Goal: Task Accomplishment & Management: Complete application form

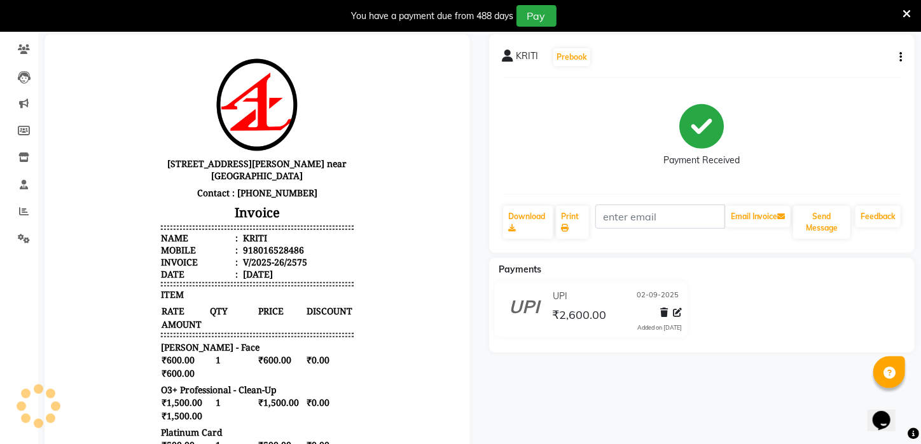
scroll to position [198, 0]
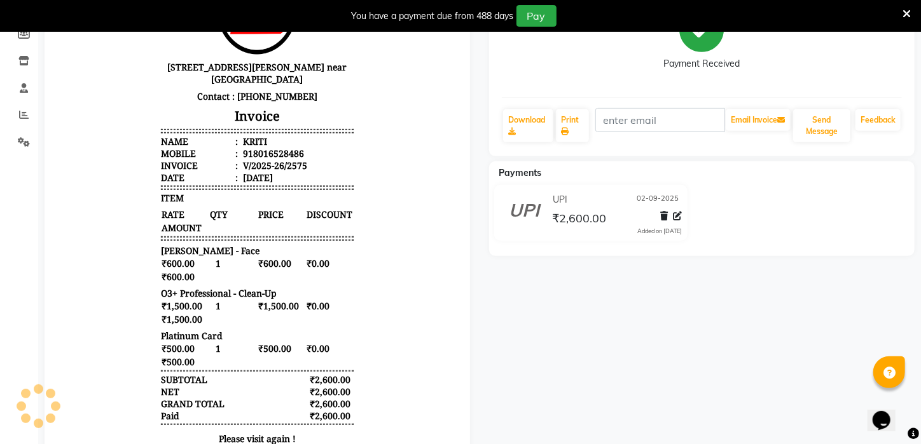
click at [816, 199] on div "UPI [DATE] ₹2,600.00 Added on [DATE]" at bounding box center [701, 215] width 444 height 61
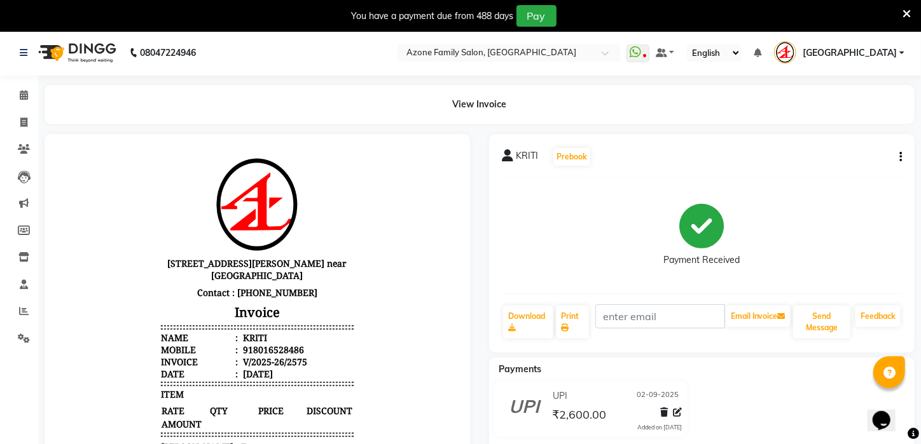
scroll to position [0, 0]
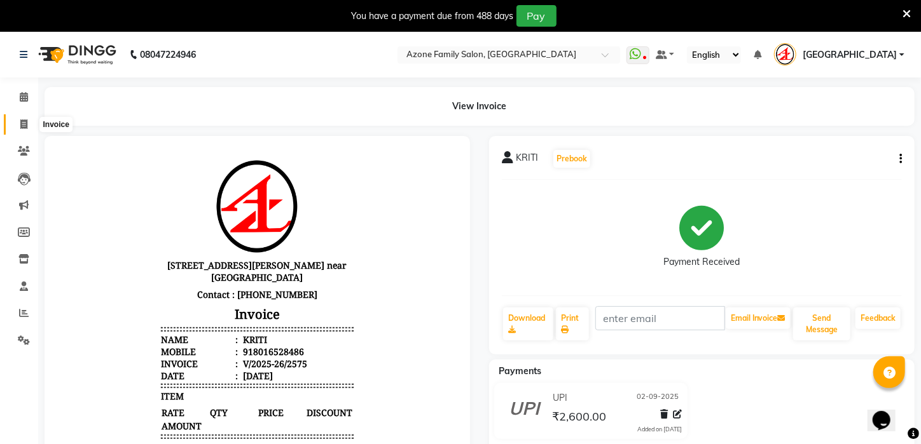
click at [22, 126] on icon at bounding box center [23, 125] width 7 height 10
select select "service"
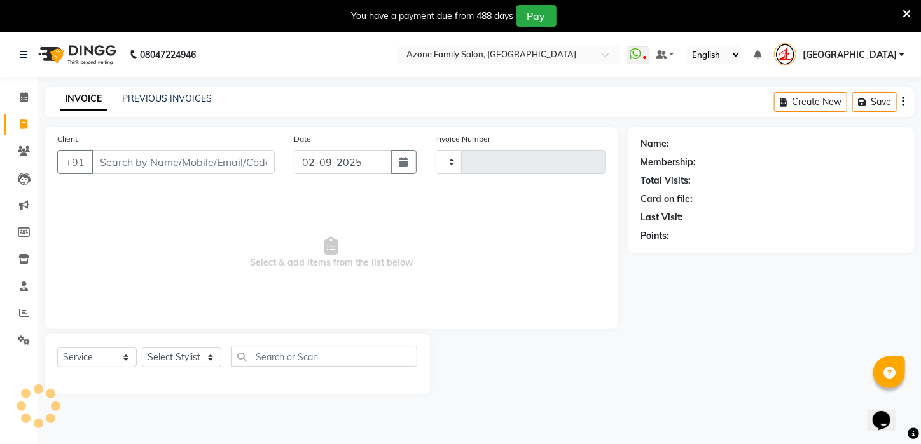
scroll to position [32, 0]
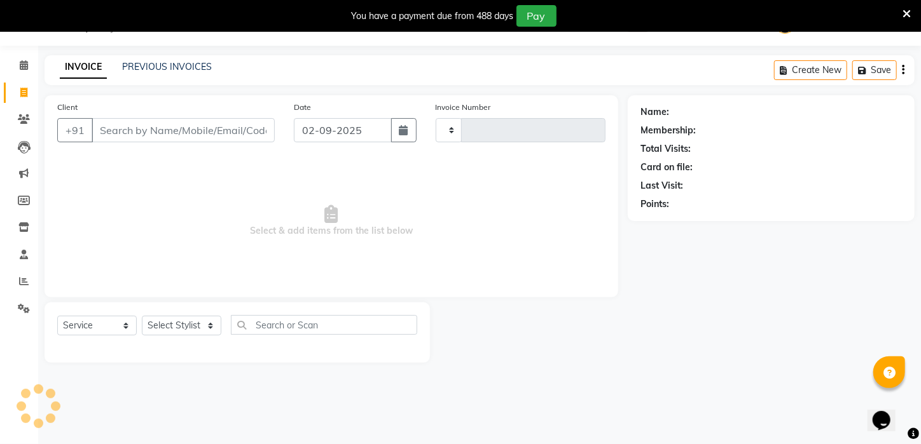
type input "2576"
select select "4296"
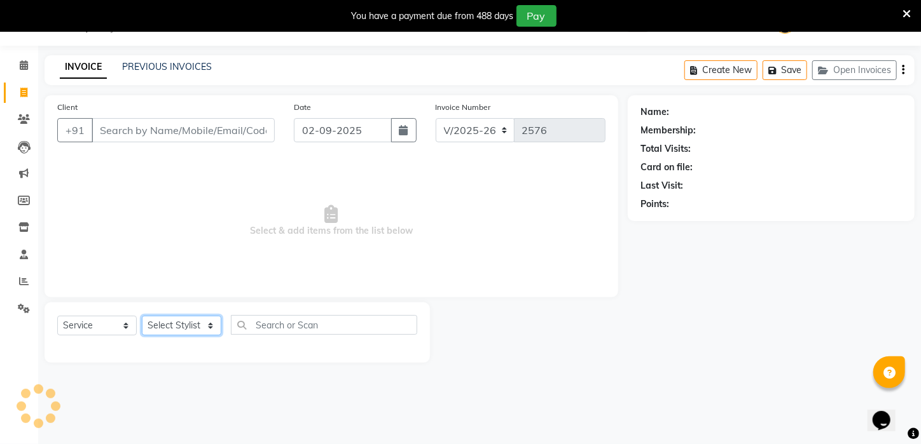
click at [188, 319] on select "Select Stylist" at bounding box center [181, 326] width 79 height 20
select select "23459"
click at [142, 316] on select "Select Stylist [PERSON_NAME] [PERSON_NAME] DEEPIKA [PERSON_NAME] [PERSON_NAME] …" at bounding box center [181, 326] width 79 height 20
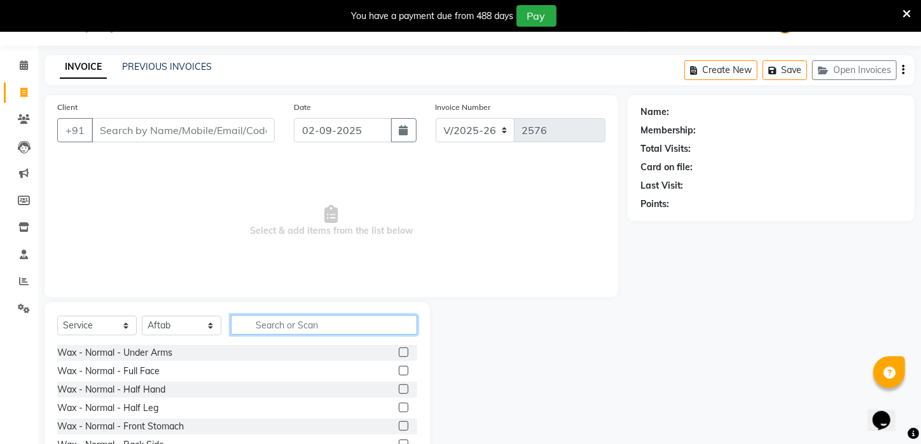
click at [305, 318] on input "text" at bounding box center [324, 325] width 186 height 20
type input "g"
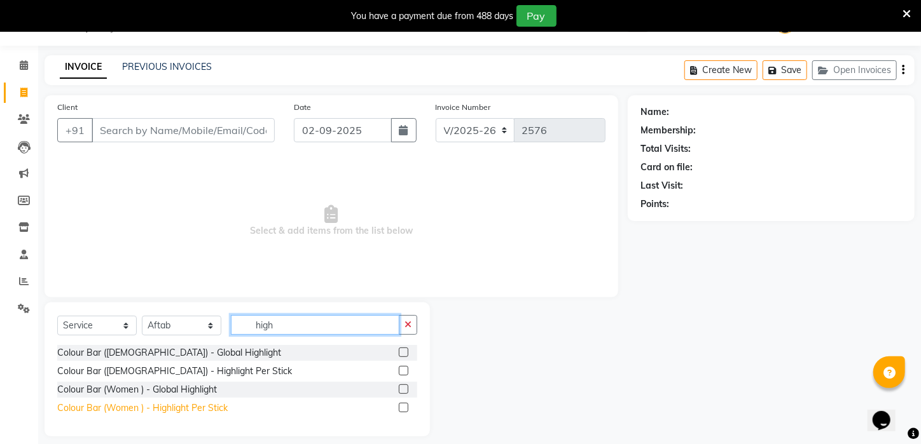
type input "high"
click at [163, 411] on div "Colour Bar (Women ) - Highlight Per Stick" at bounding box center [142, 408] width 170 height 13
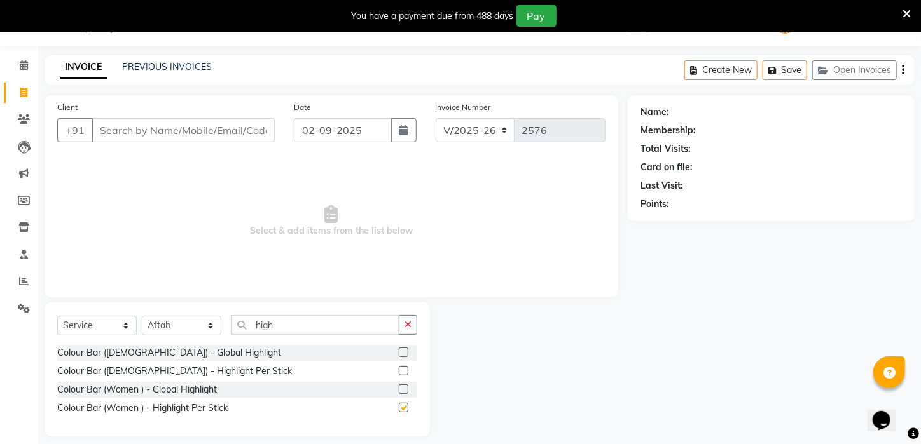
checkbox input "false"
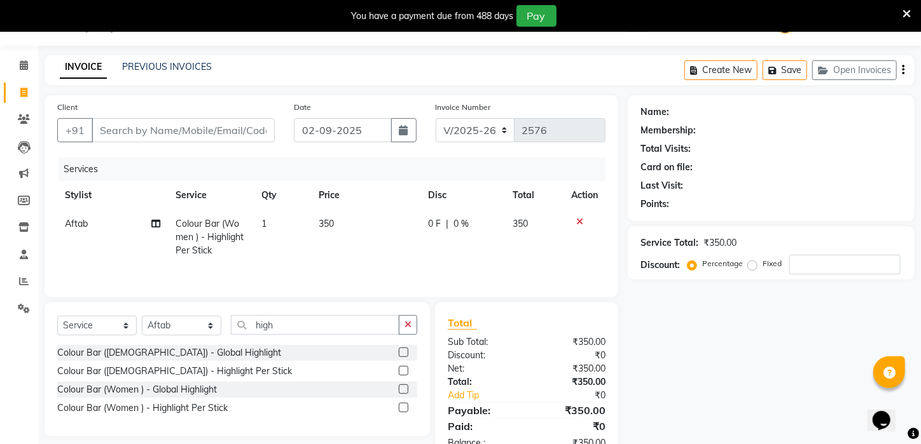
click at [343, 234] on td "350" at bounding box center [365, 237] width 109 height 55
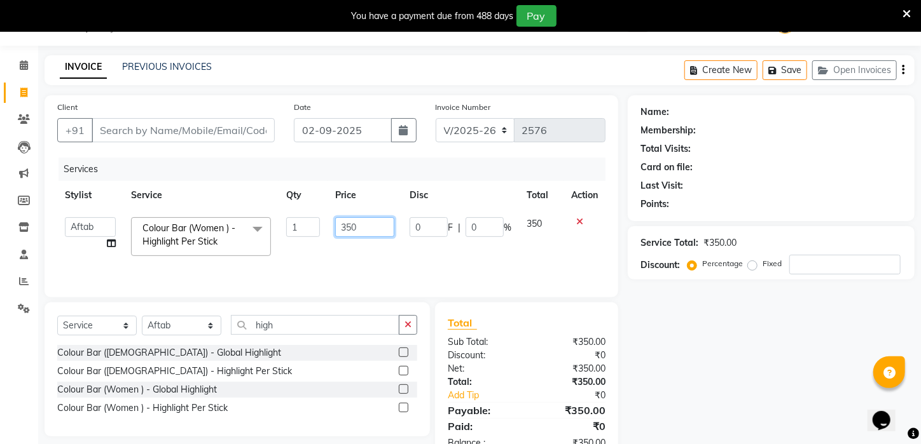
drag, startPoint x: 363, startPoint y: 226, endPoint x: 281, endPoint y: 234, distance: 82.4
click at [281, 234] on tr "[PERSON_NAME] [PERSON_NAME] DEEPIKA [PERSON_NAME] [PERSON_NAME] kharagpur Mahad…" at bounding box center [331, 237] width 548 height 54
type input "500"
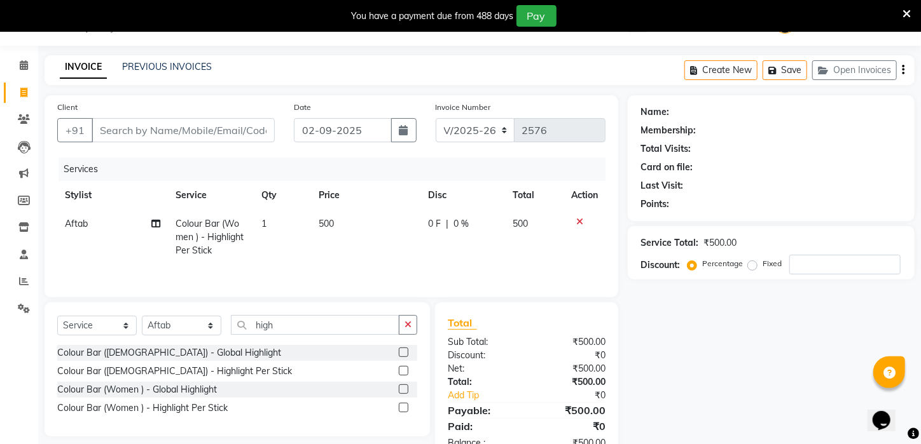
click at [319, 247] on tr "[PERSON_NAME] Colour Bar (Women ) - Highlight Per Stick 1 500 0 F | 0 % 500" at bounding box center [331, 237] width 548 height 55
click at [281, 218] on td "1" at bounding box center [282, 237] width 57 height 55
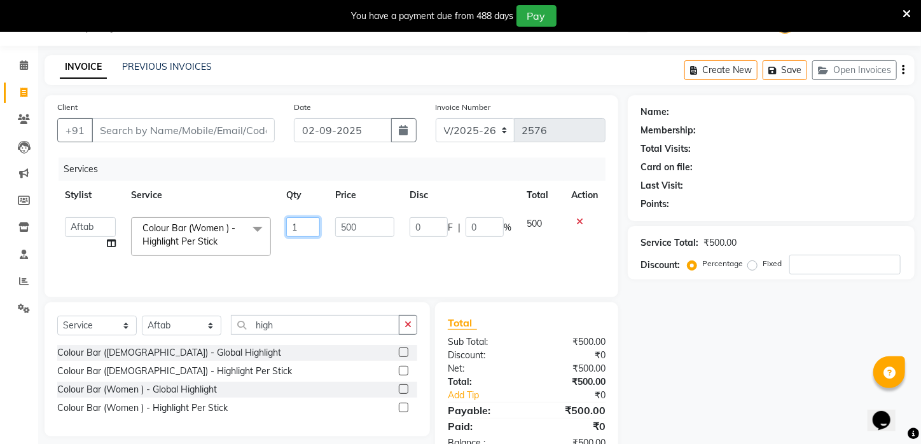
click at [300, 225] on input "1" at bounding box center [303, 227] width 34 height 20
type input "16"
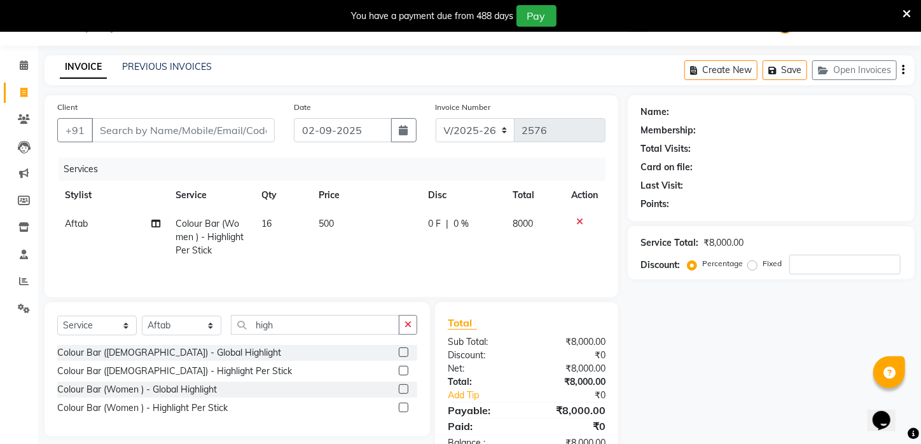
click at [301, 266] on div "Services Stylist Service Qty Price Disc Total Action [PERSON_NAME] Colour Bar (…" at bounding box center [331, 221] width 548 height 127
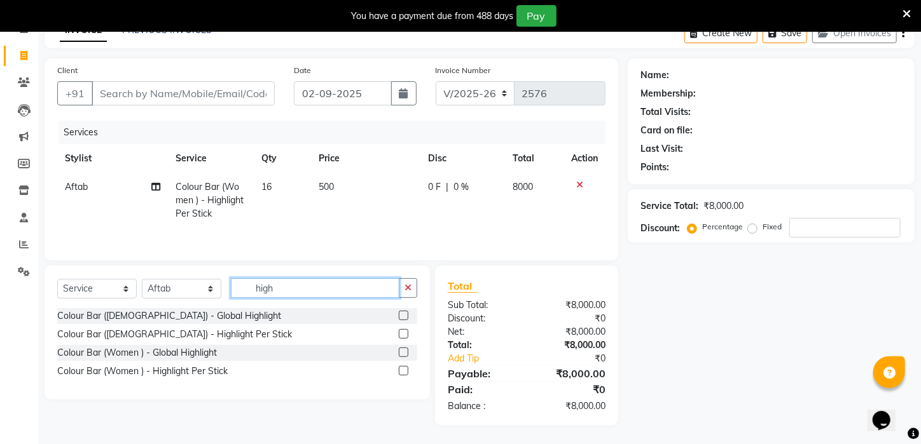
drag, startPoint x: 282, startPoint y: 289, endPoint x: 196, endPoint y: 292, distance: 85.9
click at [196, 292] on div "Select Service Product Membership Package Voucher Prepaid Gift Card Select Styl…" at bounding box center [237, 294] width 360 height 30
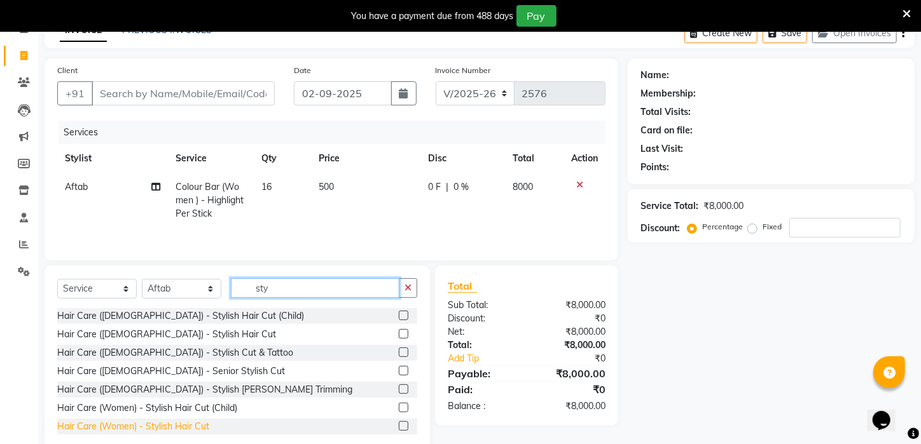
type input "sty"
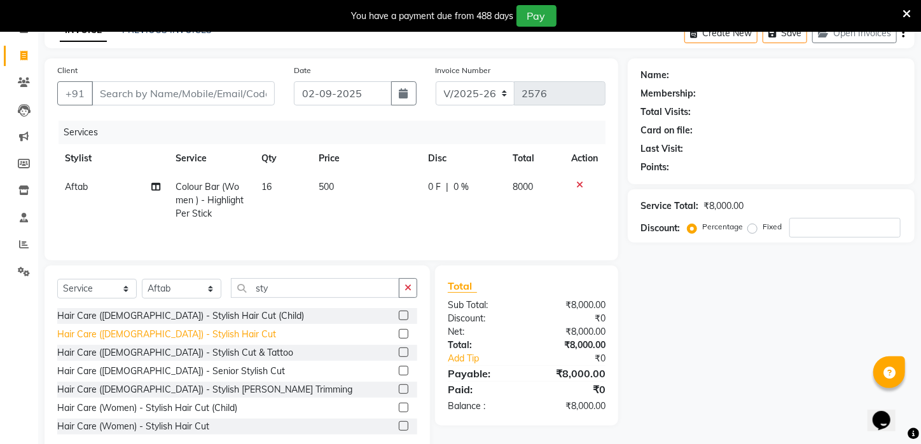
drag, startPoint x: 142, startPoint y: 425, endPoint x: 158, endPoint y: 395, distance: 33.9
click at [142, 425] on div "Hair Care (Women) - Stylish Hair Cut" at bounding box center [133, 426] width 152 height 13
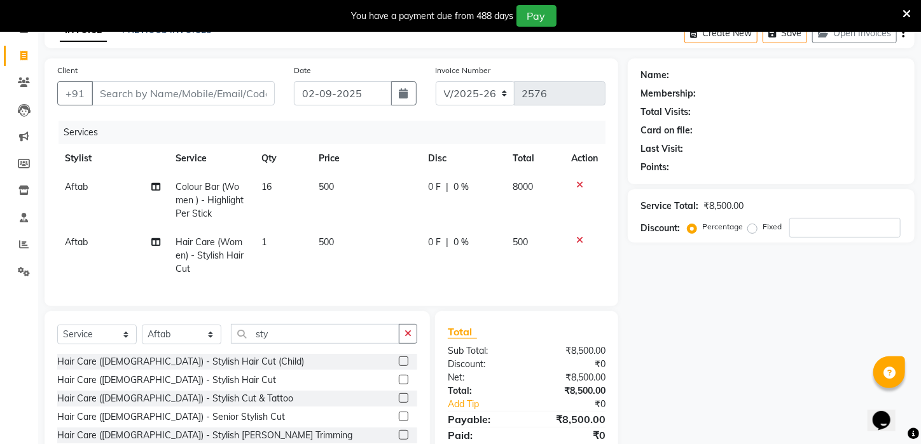
checkbox input "false"
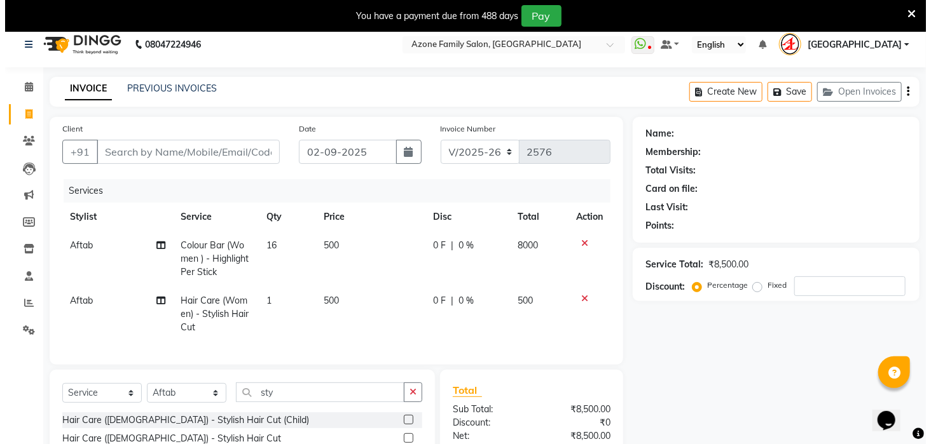
scroll to position [6, 0]
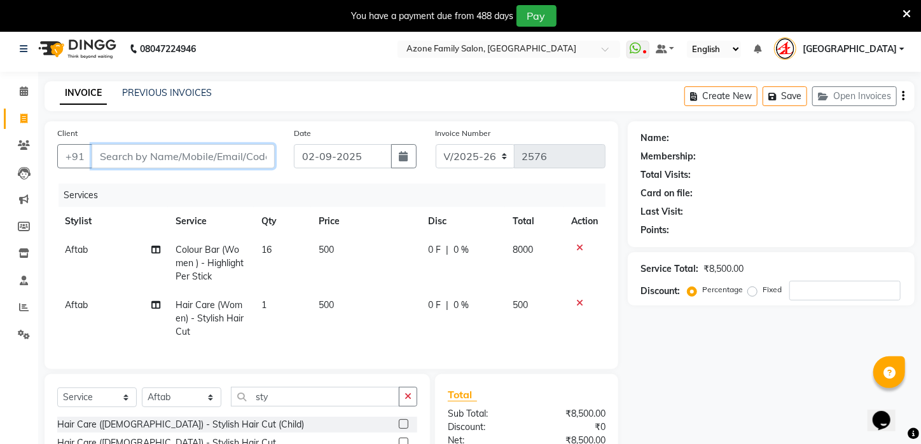
click at [230, 155] on input "Client" at bounding box center [183, 156] width 183 height 24
type input "9"
type input "0"
type input "9475149287"
click at [230, 155] on span "Add Client" at bounding box center [242, 156] width 50 height 13
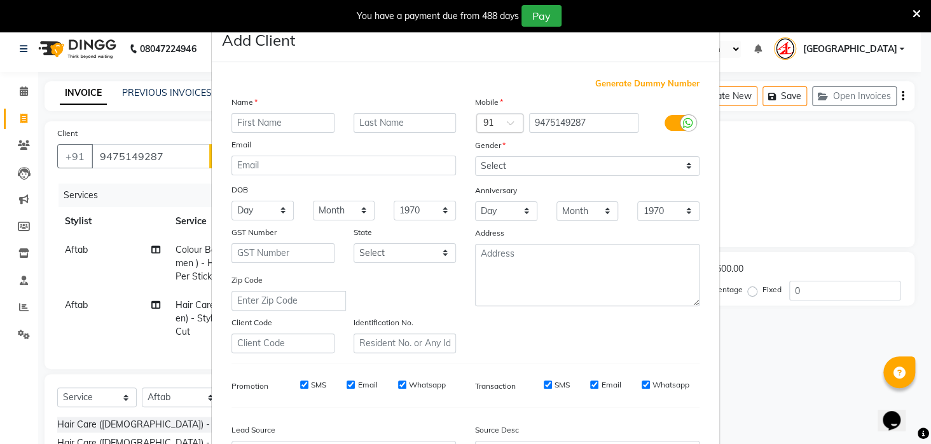
click at [296, 125] on input "text" at bounding box center [282, 123] width 103 height 20
type input "s"
type input "SANDEEP"
click at [443, 120] on input "text" at bounding box center [405, 123] width 103 height 20
type input "KAUR"
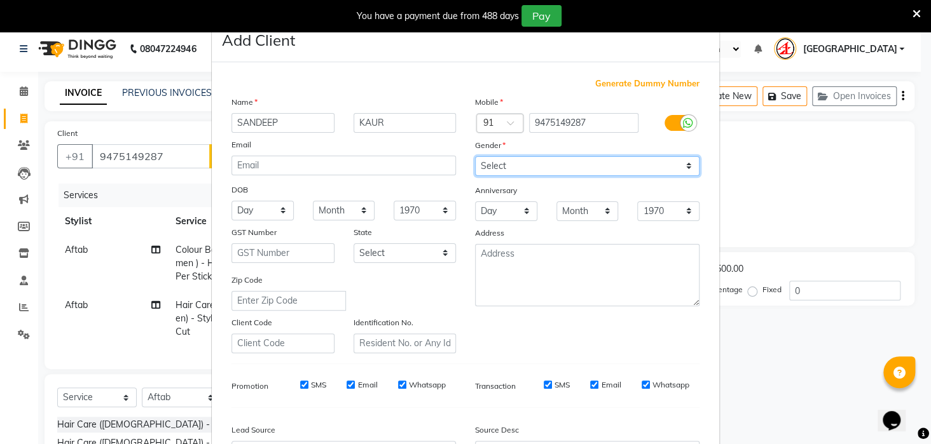
click at [516, 173] on select "Select [DEMOGRAPHIC_DATA] [DEMOGRAPHIC_DATA] Other Prefer Not To Say" at bounding box center [587, 166] width 224 height 20
select select "other"
click at [475, 156] on select "Select [DEMOGRAPHIC_DATA] [DEMOGRAPHIC_DATA] Other Prefer Not To Say" at bounding box center [587, 166] width 224 height 20
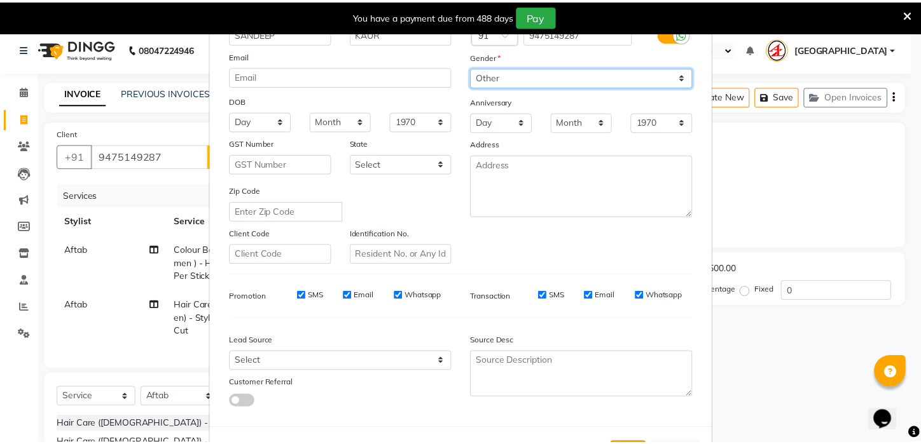
scroll to position [127, 0]
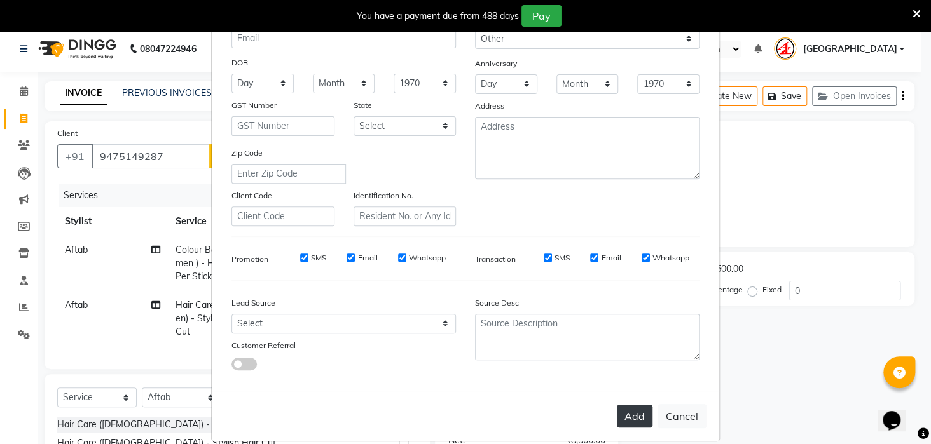
click at [630, 418] on button "Add" at bounding box center [635, 416] width 36 height 23
select select
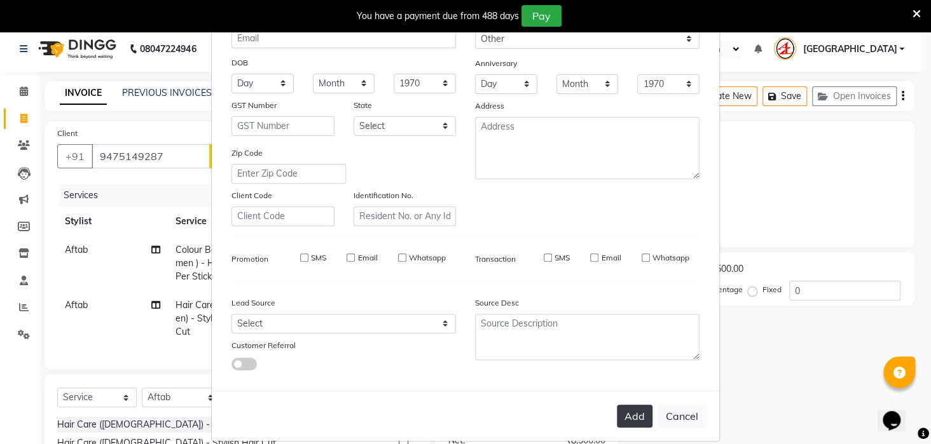
select select
checkbox input "false"
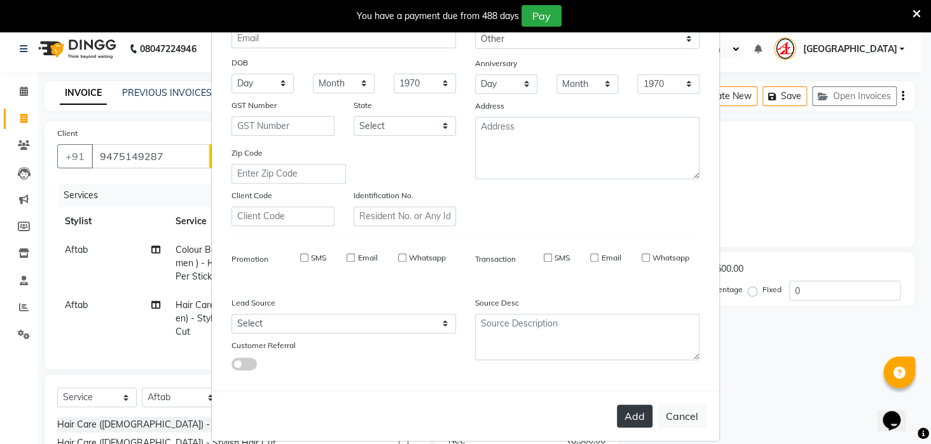
checkbox input "false"
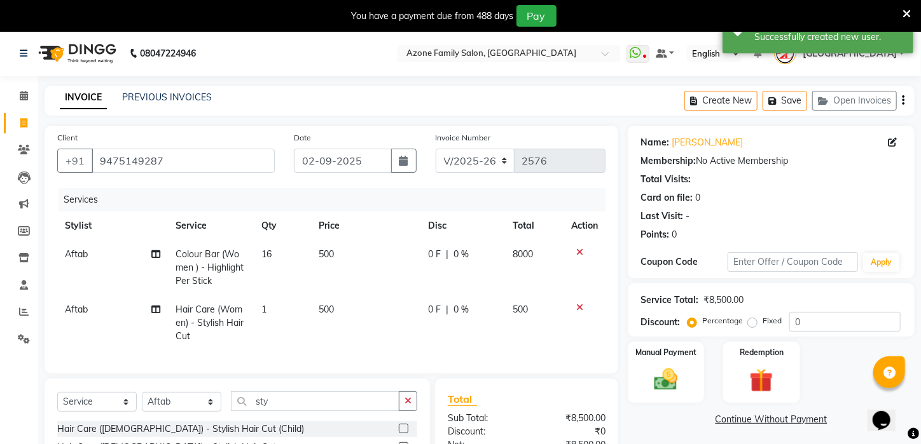
scroll to position [0, 0]
click at [750, 330] on div "Fixed" at bounding box center [765, 322] width 31 height 15
click at [762, 328] on label "Fixed" at bounding box center [771, 322] width 19 height 11
click at [750, 327] on input "Fixed" at bounding box center [754, 322] width 9 height 9
radio input "true"
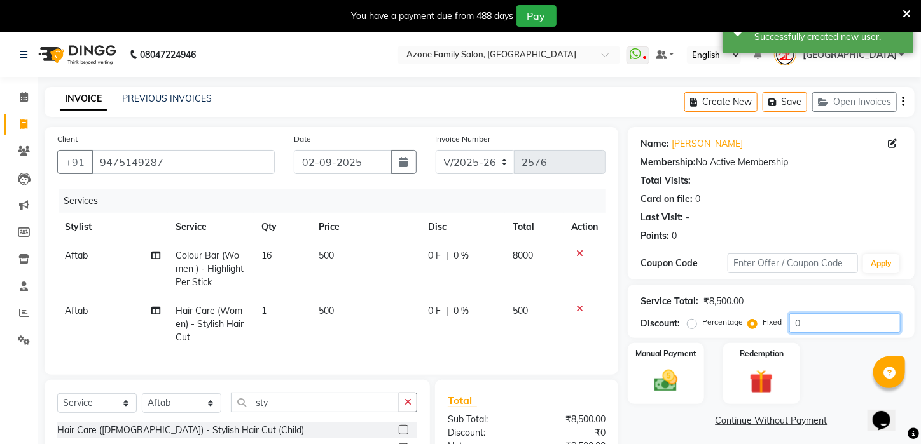
click at [790, 320] on input "0" at bounding box center [844, 323] width 111 height 20
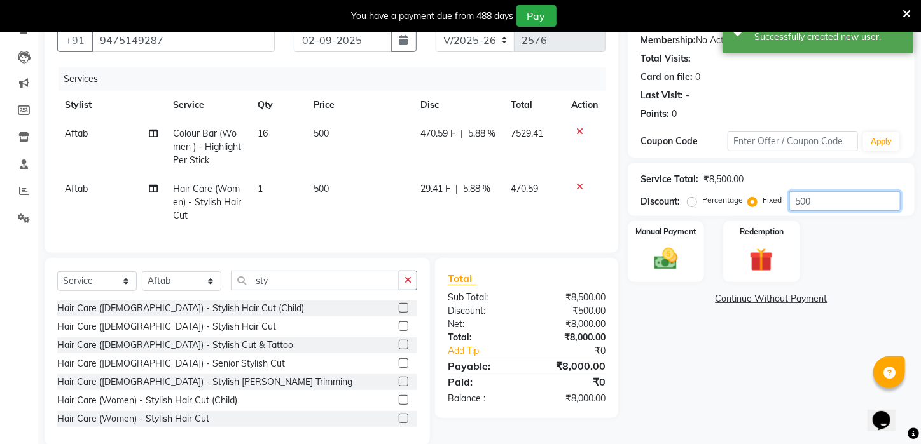
scroll to position [127, 0]
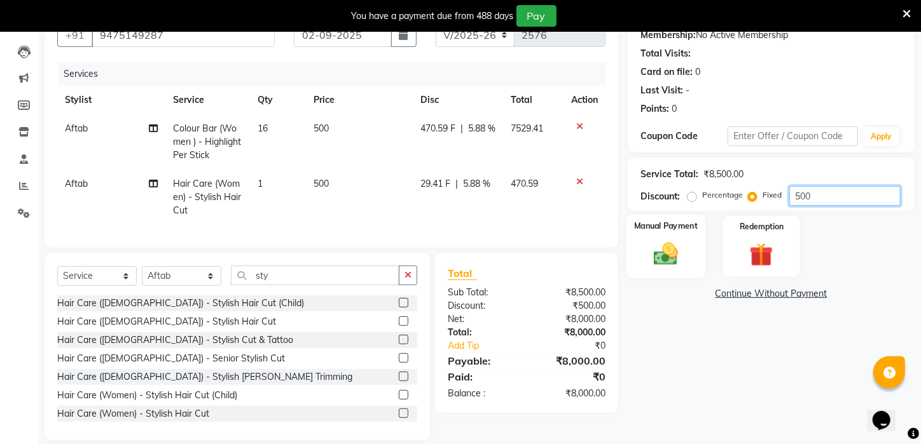
type input "500"
click at [682, 262] on img at bounding box center [666, 254] width 40 height 28
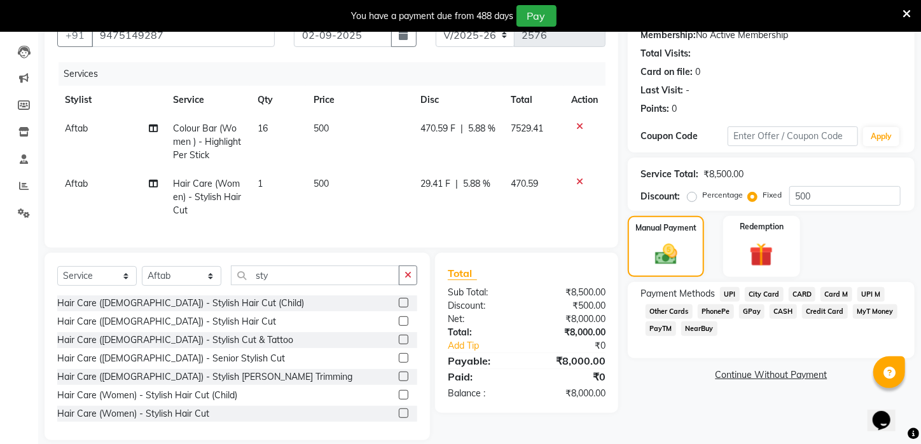
drag, startPoint x: 800, startPoint y: 310, endPoint x: 789, endPoint y: 352, distance: 43.3
click at [800, 302] on span "CARD" at bounding box center [802, 294] width 27 height 15
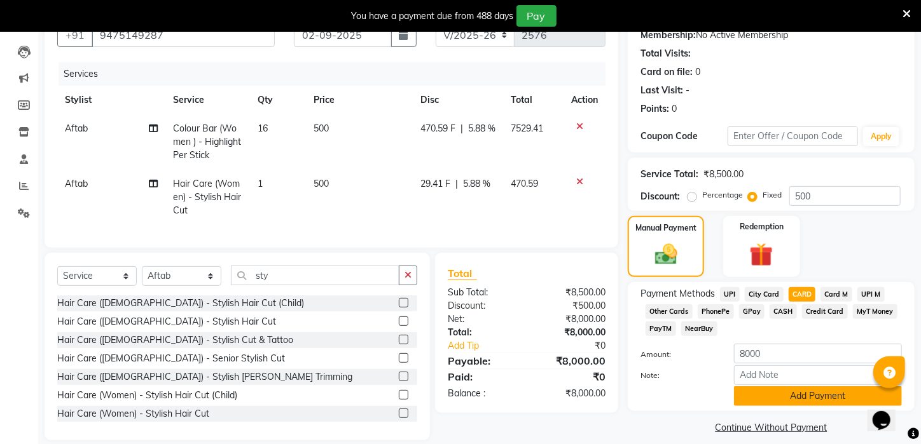
click at [794, 406] on button "Add Payment" at bounding box center [818, 397] width 168 height 20
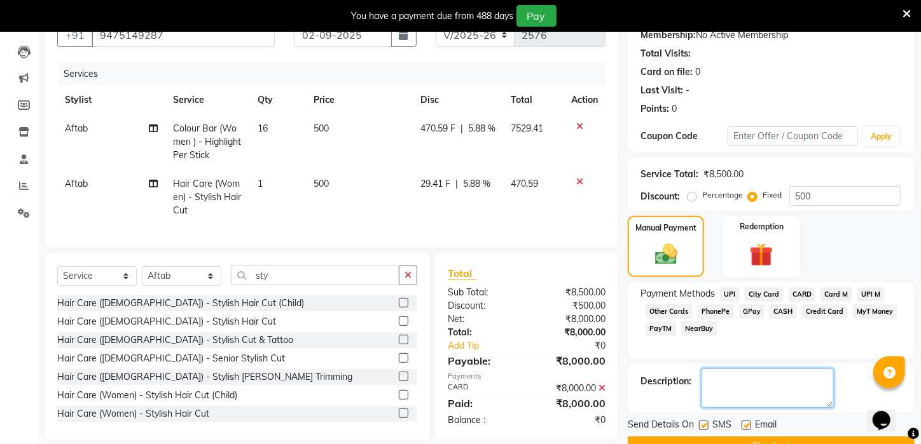
click at [799, 392] on textarea at bounding box center [767, 388] width 132 height 39
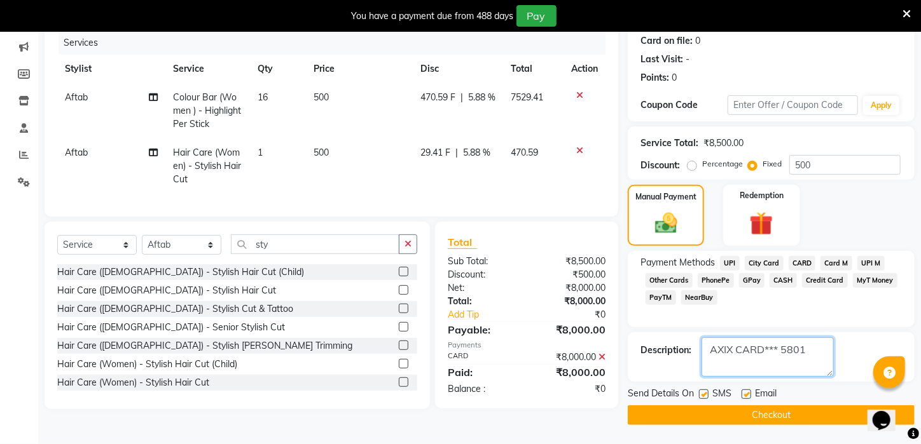
type textarea "AXIX CARD*** 5801"
click at [747, 418] on button "Checkout" at bounding box center [771, 416] width 287 height 20
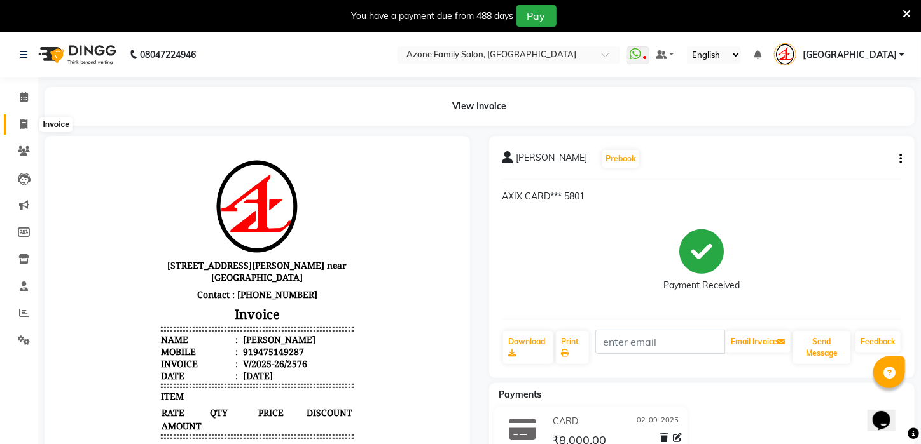
click at [20, 124] on icon at bounding box center [23, 125] width 7 height 10
select select "service"
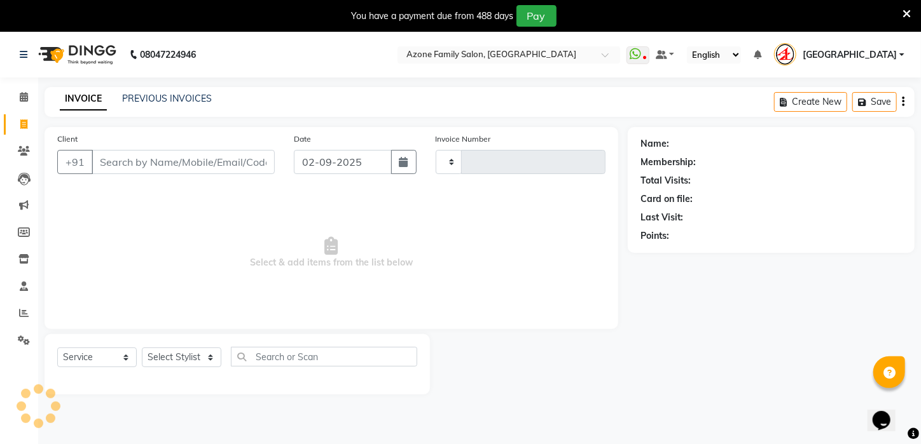
scroll to position [32, 0]
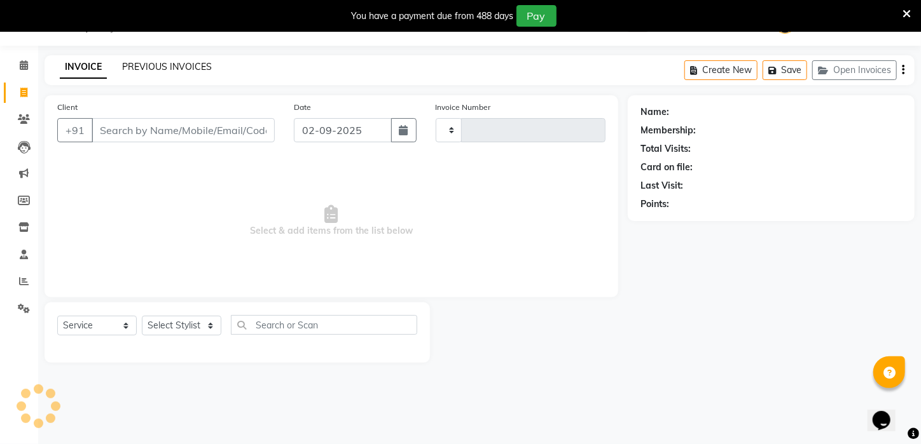
click at [176, 62] on link "PREVIOUS INVOICES" at bounding box center [167, 66] width 90 height 11
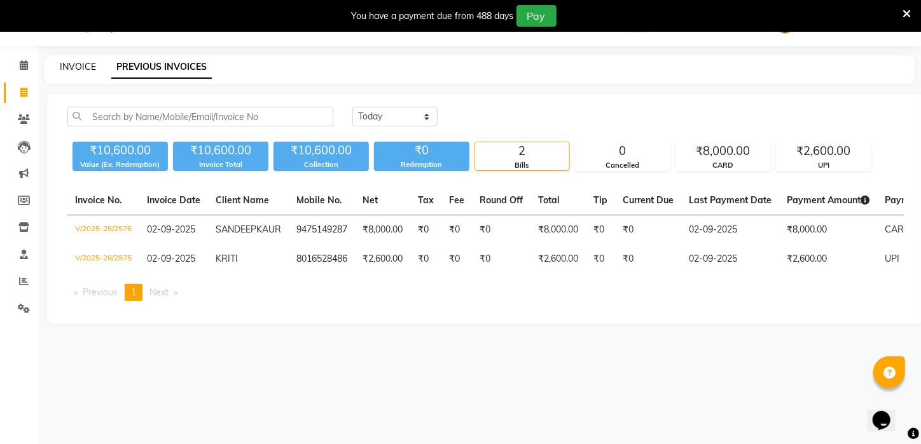
click at [68, 65] on link "INVOICE" at bounding box center [78, 66] width 36 height 11
select select "service"
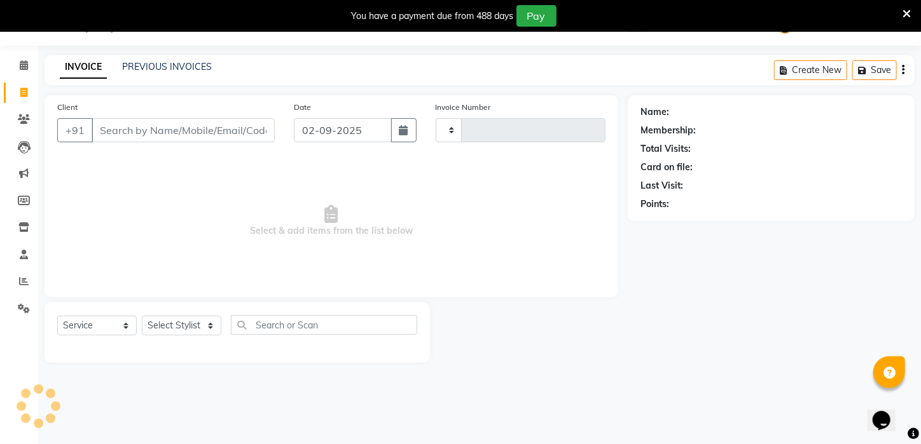
type input "2577"
select select "4296"
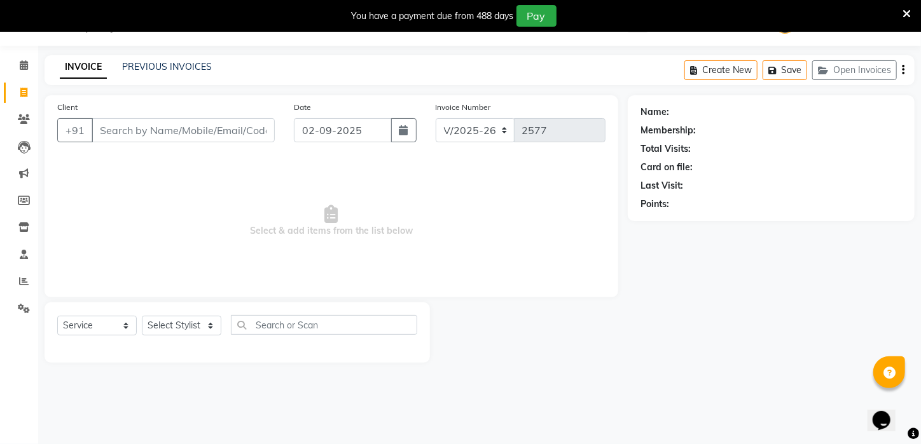
click at [195, 132] on input "Client" at bounding box center [183, 130] width 183 height 24
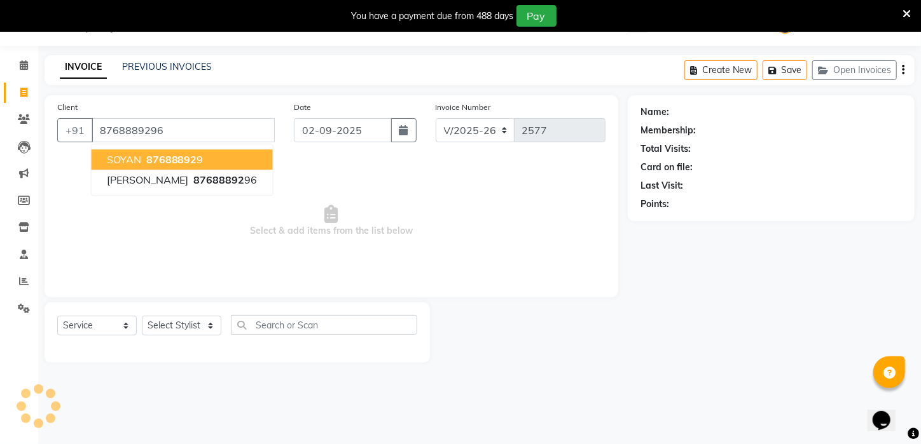
type input "8768889296"
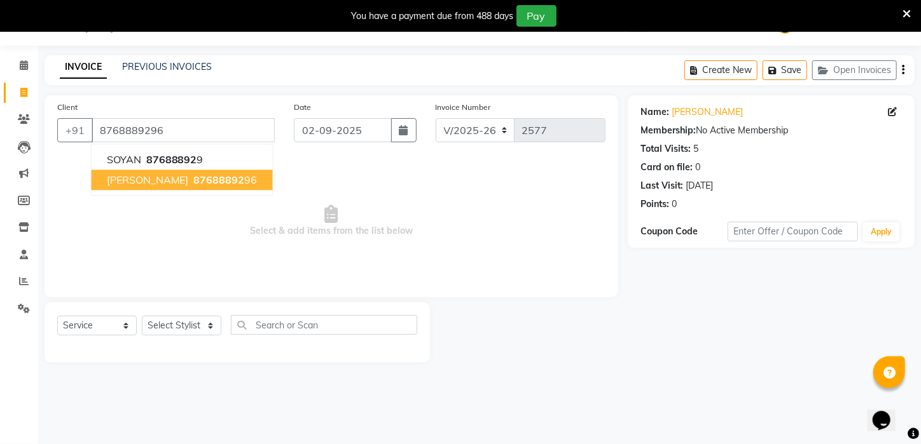
click at [194, 176] on span "87688892" at bounding box center [219, 180] width 51 height 13
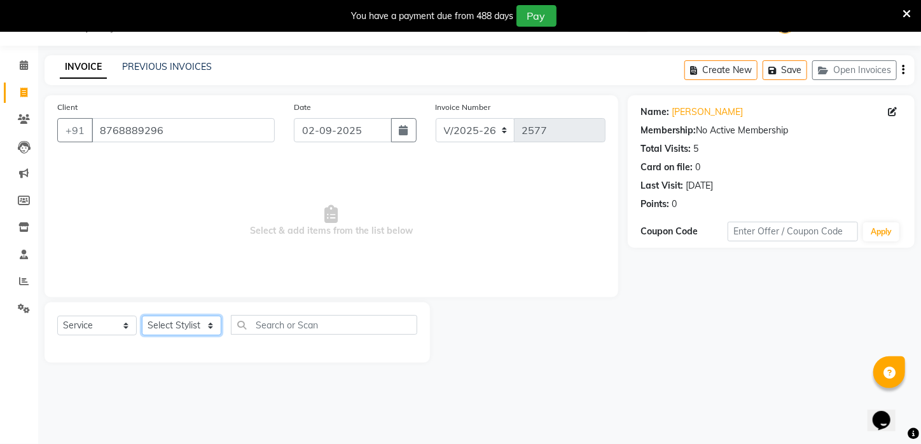
click at [188, 327] on select "Select Stylist [PERSON_NAME] [PERSON_NAME] DEEPIKA [PERSON_NAME] [PERSON_NAME] …" at bounding box center [181, 326] width 79 height 20
select select "23608"
click at [142, 316] on select "Select Stylist [PERSON_NAME] [PERSON_NAME] DEEPIKA [PERSON_NAME] [PERSON_NAME] …" at bounding box center [181, 326] width 79 height 20
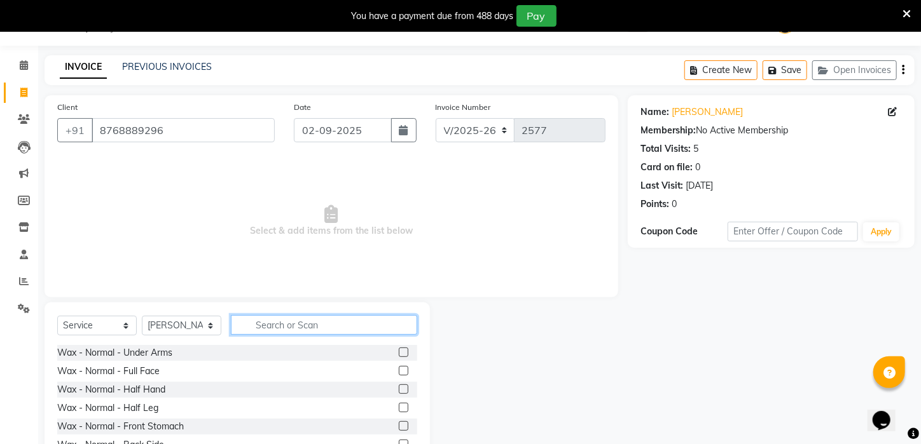
click at [271, 334] on input "text" at bounding box center [324, 325] width 186 height 20
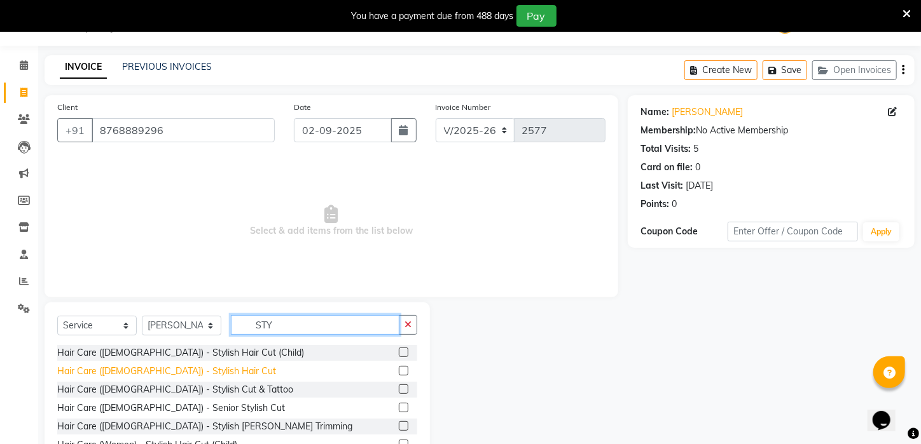
type input "STY"
click at [153, 369] on div "Hair Care ([DEMOGRAPHIC_DATA]) - Stylish Hair Cut" at bounding box center [166, 371] width 219 height 13
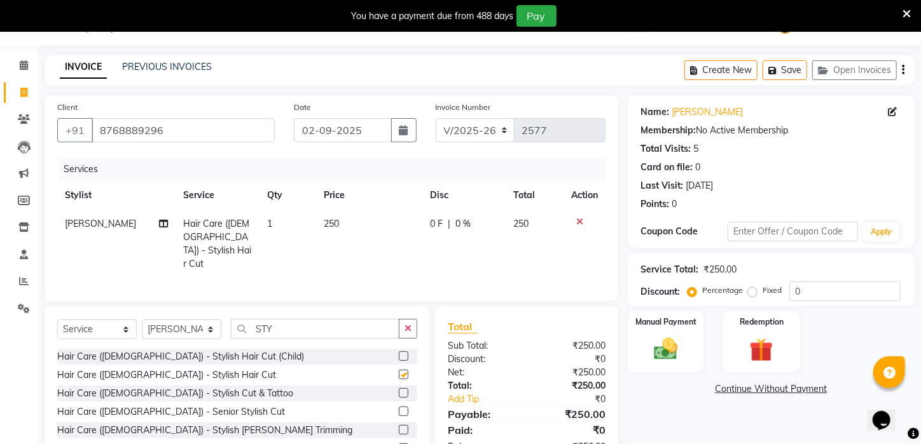
checkbox input "false"
drag, startPoint x: 326, startPoint y: 331, endPoint x: 169, endPoint y: 333, distance: 157.1
click at [169, 333] on div "Select Service Product Membership Package Voucher Prepaid Gift Card Select Styl…" at bounding box center [237, 334] width 360 height 30
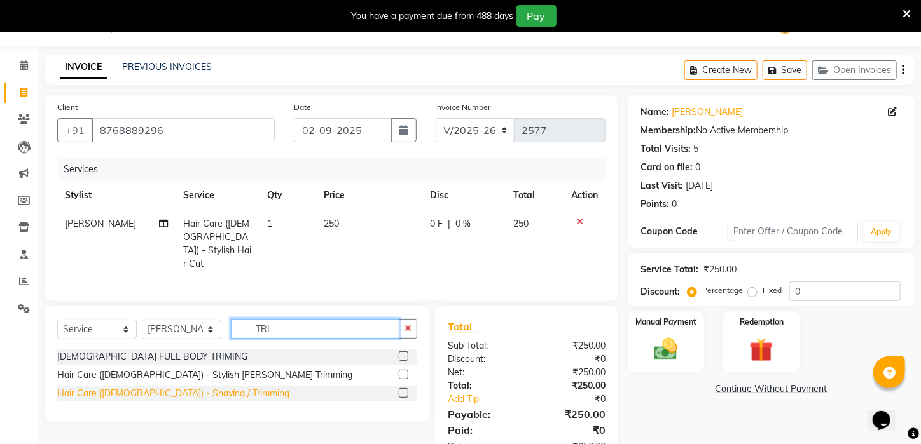
type input "TRI"
click at [165, 390] on div "Hair Care ([DEMOGRAPHIC_DATA]) - Shaving / Trimming" at bounding box center [173, 393] width 232 height 13
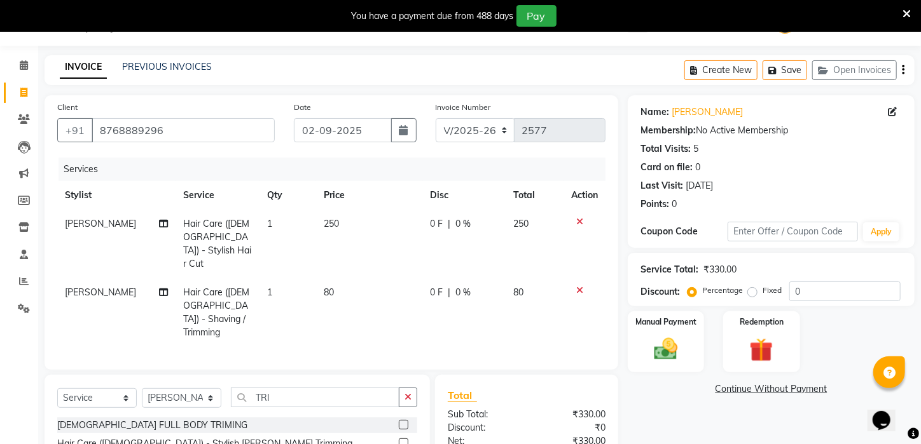
checkbox input "false"
click at [667, 347] on div "Manual Payment" at bounding box center [665, 342] width 79 height 64
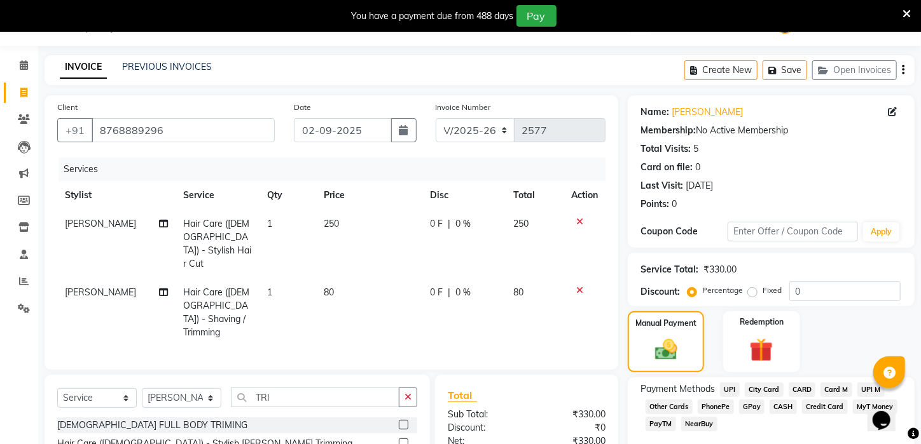
scroll to position [111, 0]
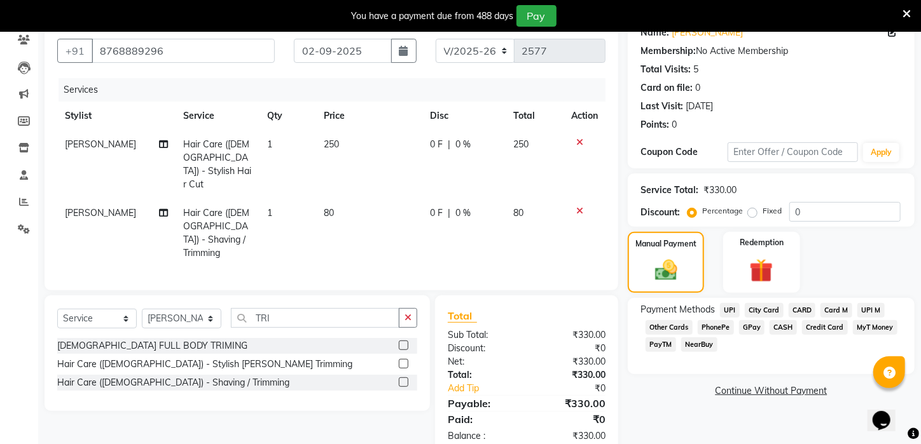
click at [724, 312] on div "Payment Methods UPI City Card CARD Card M UPI M Other Cards PhonePe GPay CASH C…" at bounding box center [771, 336] width 287 height 76
click at [726, 318] on span "UPI" at bounding box center [730, 310] width 20 height 15
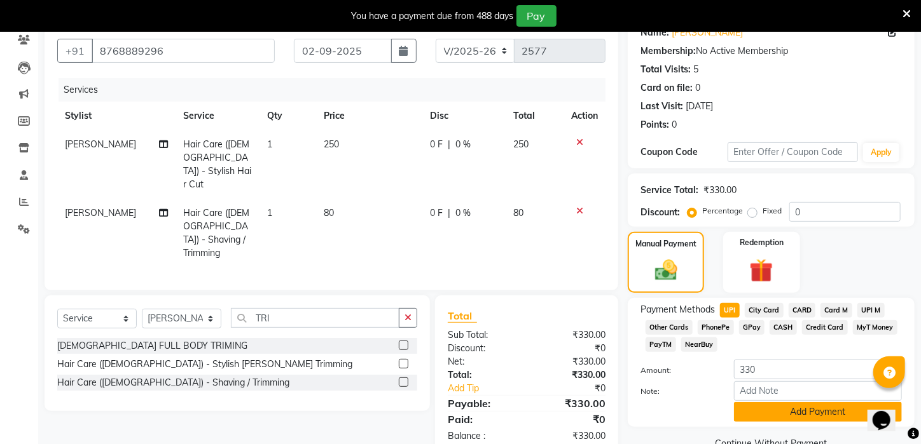
click at [776, 418] on button "Add Payment" at bounding box center [818, 413] width 168 height 20
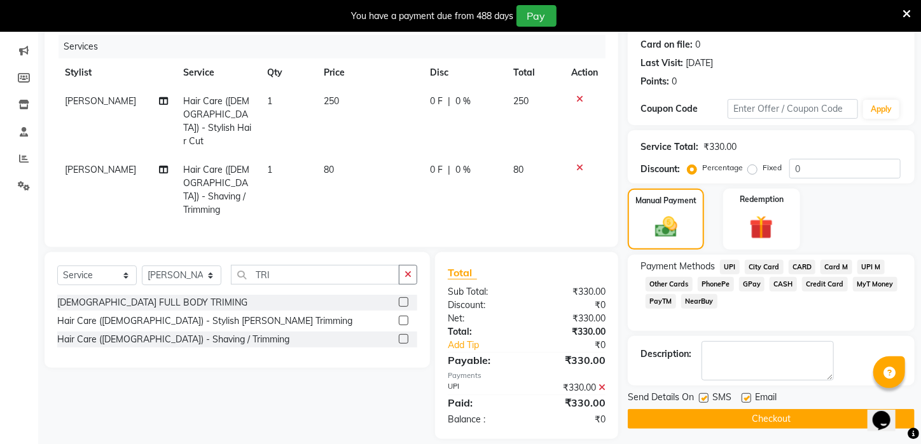
scroll to position [168, 0]
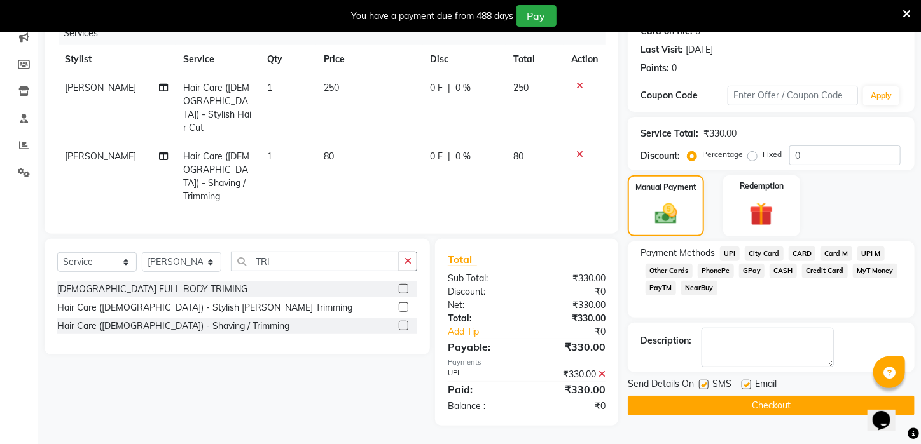
click at [809, 416] on button "Checkout" at bounding box center [771, 406] width 287 height 20
